Goal: Information Seeking & Learning: Learn about a topic

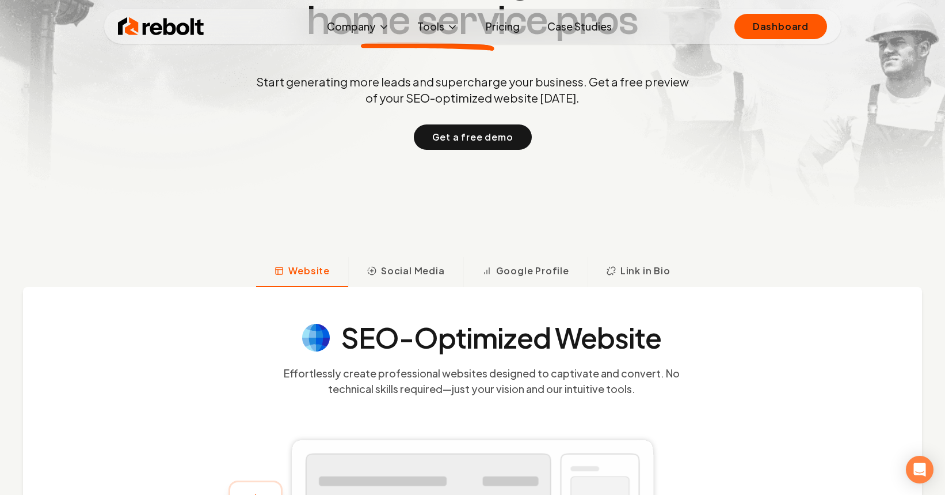
scroll to position [474, 0]
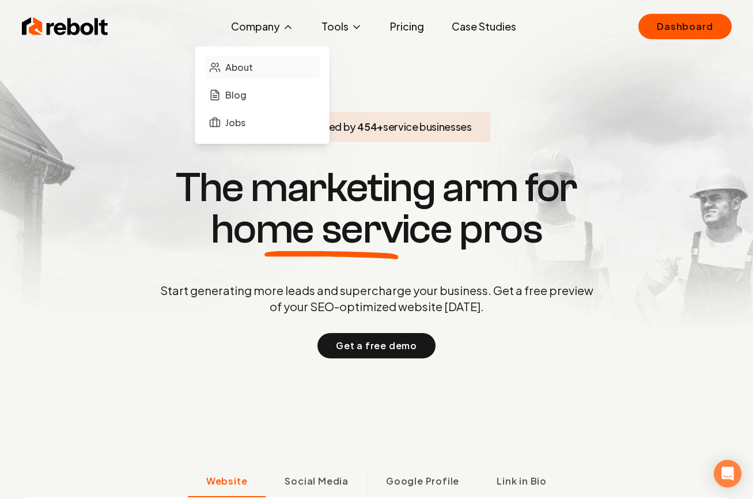
click at [245, 67] on span "About" at bounding box center [239, 67] width 28 height 14
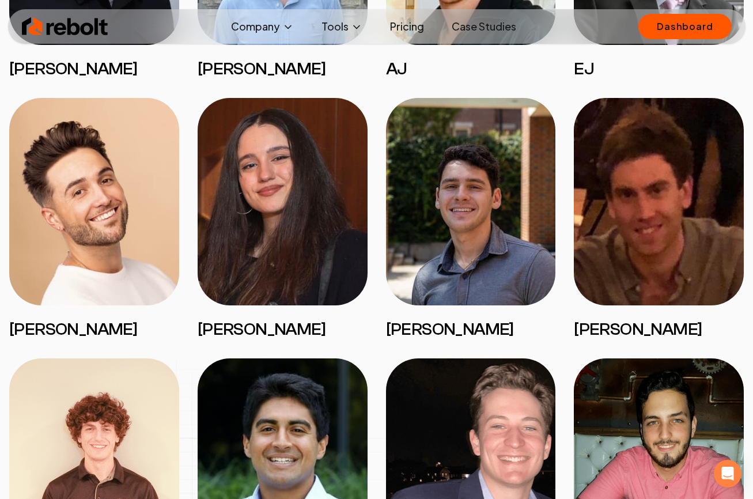
scroll to position [1213, 0]
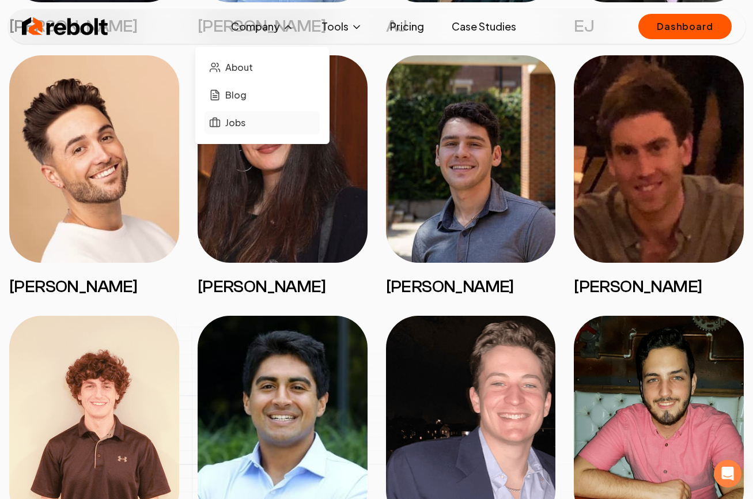
click at [236, 116] on span "Jobs" at bounding box center [235, 123] width 20 height 14
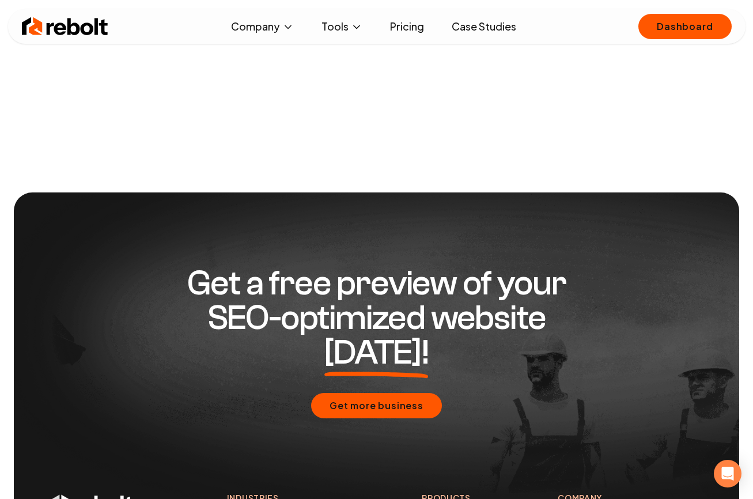
scroll to position [52, 0]
